Goal: Transaction & Acquisition: Purchase product/service

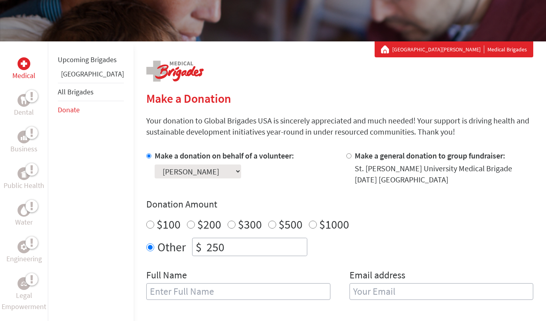
scroll to position [108, 0]
click at [69, 78] on link "[GEOGRAPHIC_DATA]" at bounding box center [92, 73] width 63 height 9
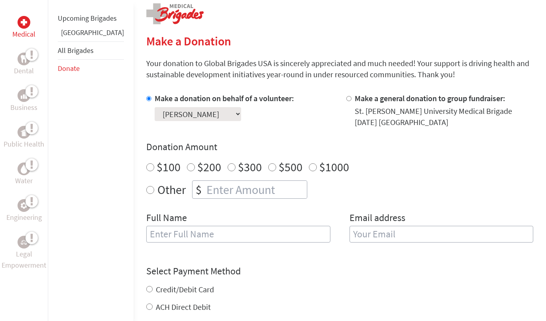
scroll to position [165, 0]
radio input "true"
click at [205, 188] on input "number" at bounding box center [256, 190] width 102 height 18
type input "250"
click at [182, 234] on input "text" at bounding box center [238, 234] width 184 height 17
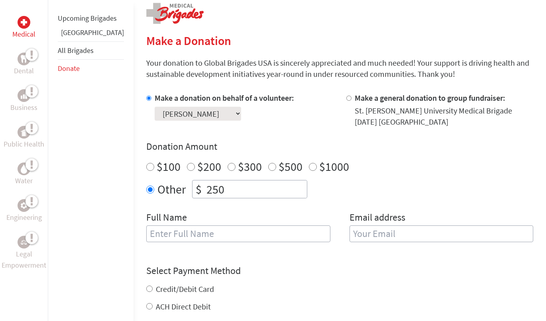
type input "[PERSON_NAME]"
click at [357, 227] on input "email" at bounding box center [441, 234] width 184 height 17
type input "dillman1704@gmail.com"
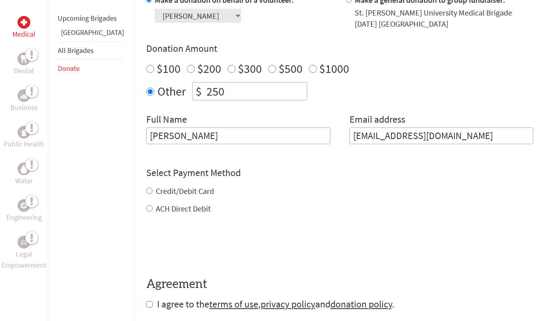
scroll to position [263, 0]
click at [146, 191] on div "Credit/Debit Card ACH Direct Debit" at bounding box center [339, 199] width 387 height 29
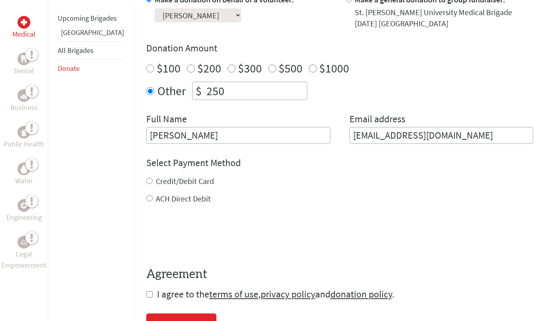
click at [146, 182] on input "Credit/Debit Card" at bounding box center [149, 181] width 6 height 6
radio input "true"
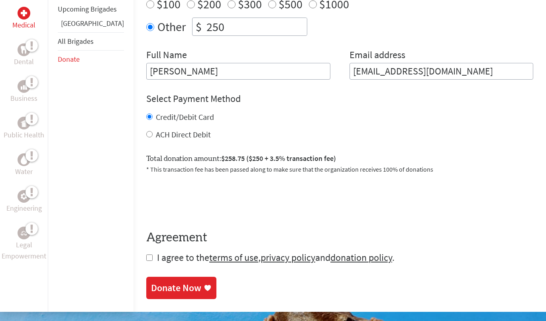
scroll to position [328, 0]
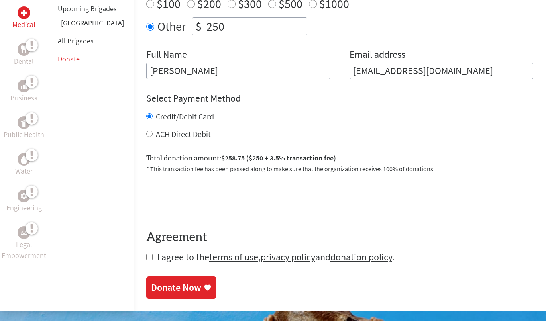
click at [146, 257] on input "checkbox" at bounding box center [149, 257] width 6 height 6
checkbox input "true"
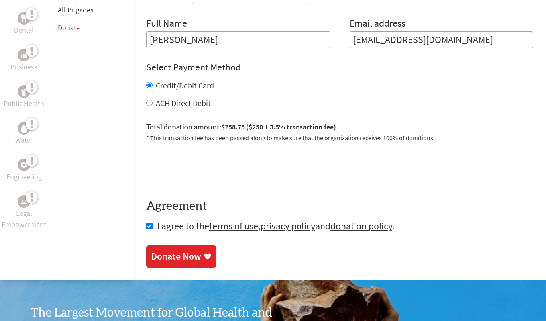
scroll to position [362, 0]
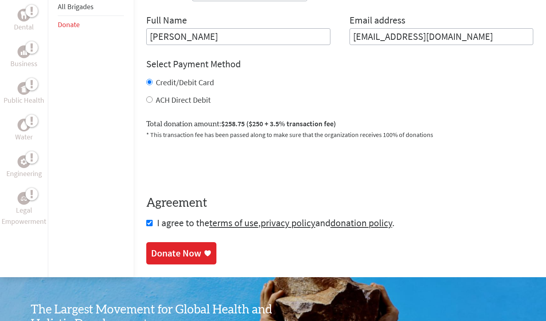
click at [172, 260] on div "Donate Now" at bounding box center [176, 253] width 50 height 13
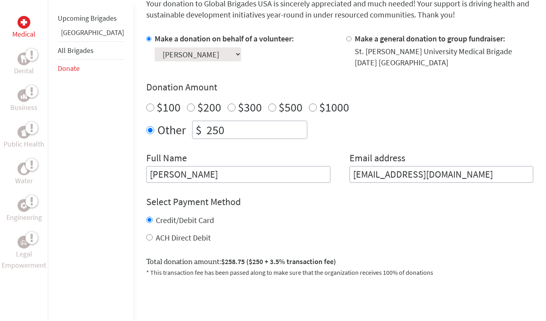
scroll to position [225, 0]
